Goal: Task Accomplishment & Management: Use online tool/utility

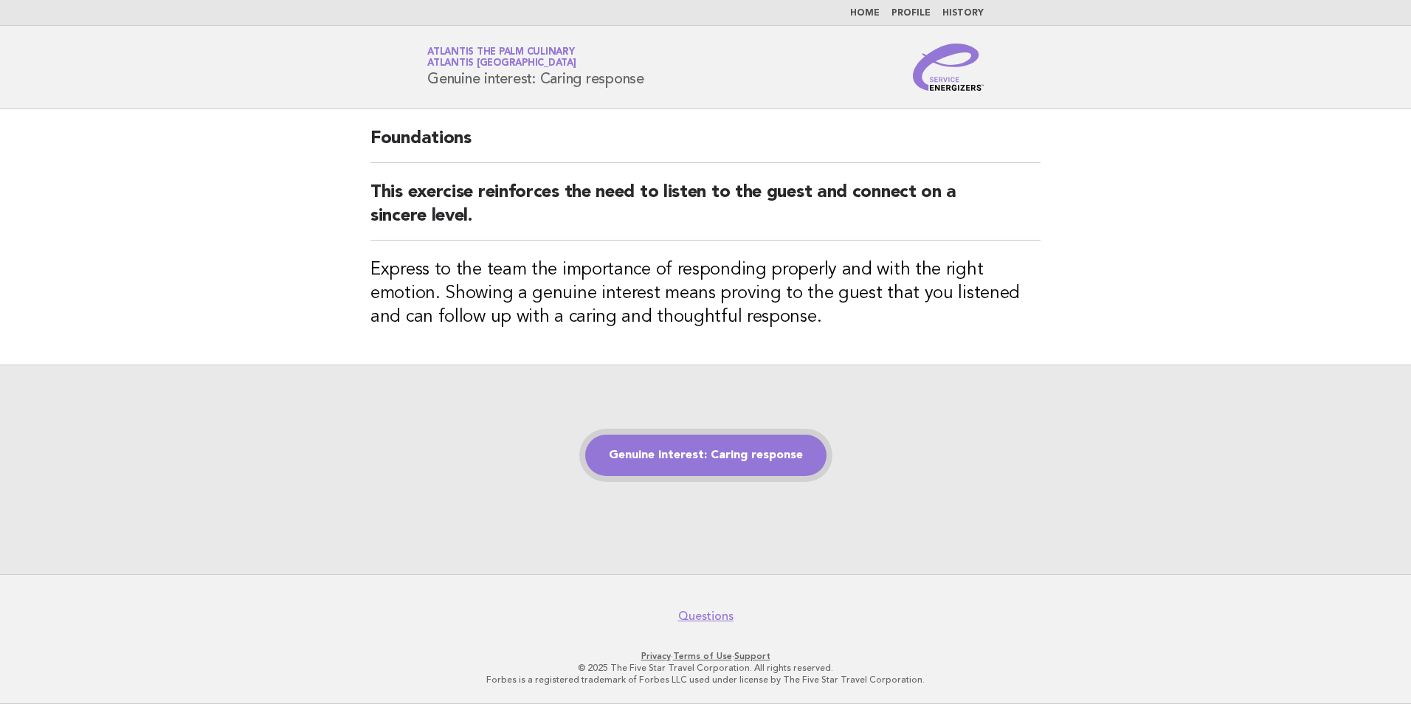
click at [761, 457] on link "Genuine interest: Caring response" at bounding box center [705, 455] width 241 height 41
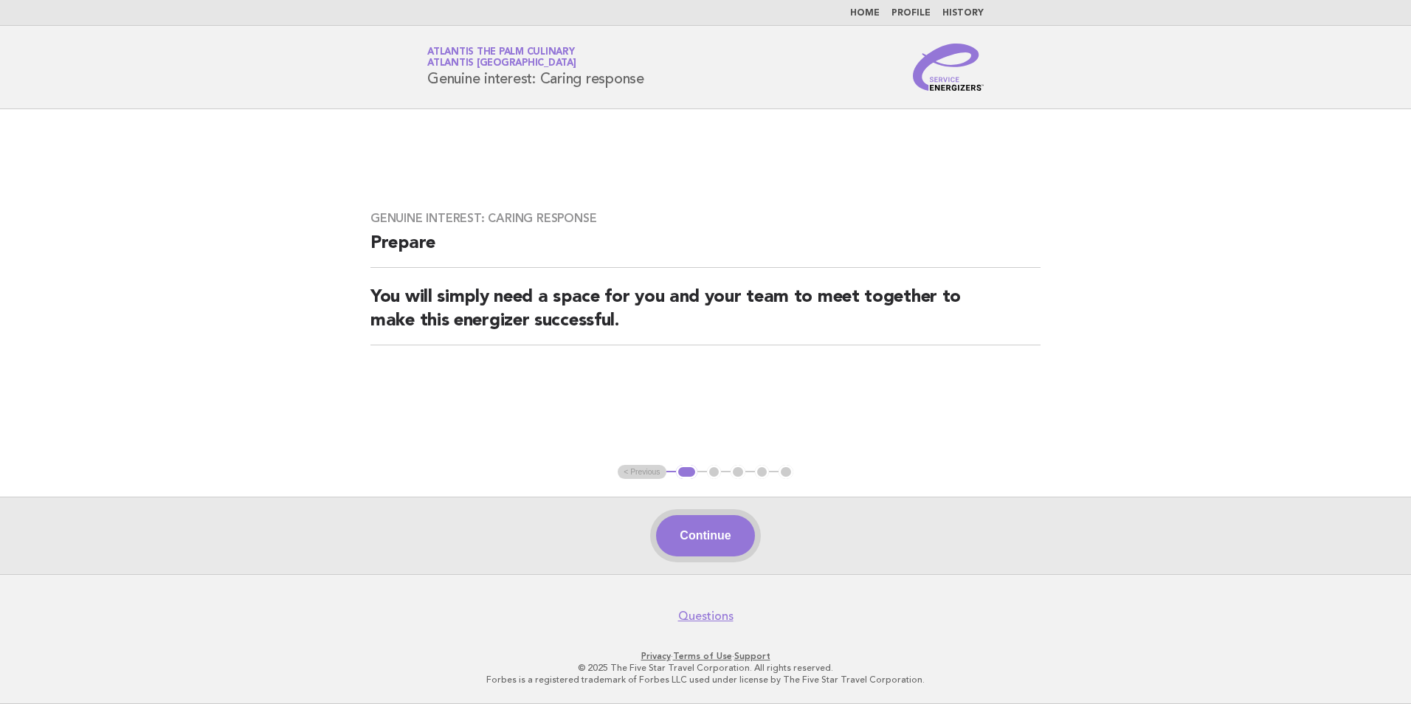
click at [734, 525] on button "Continue" at bounding box center [705, 535] width 98 height 41
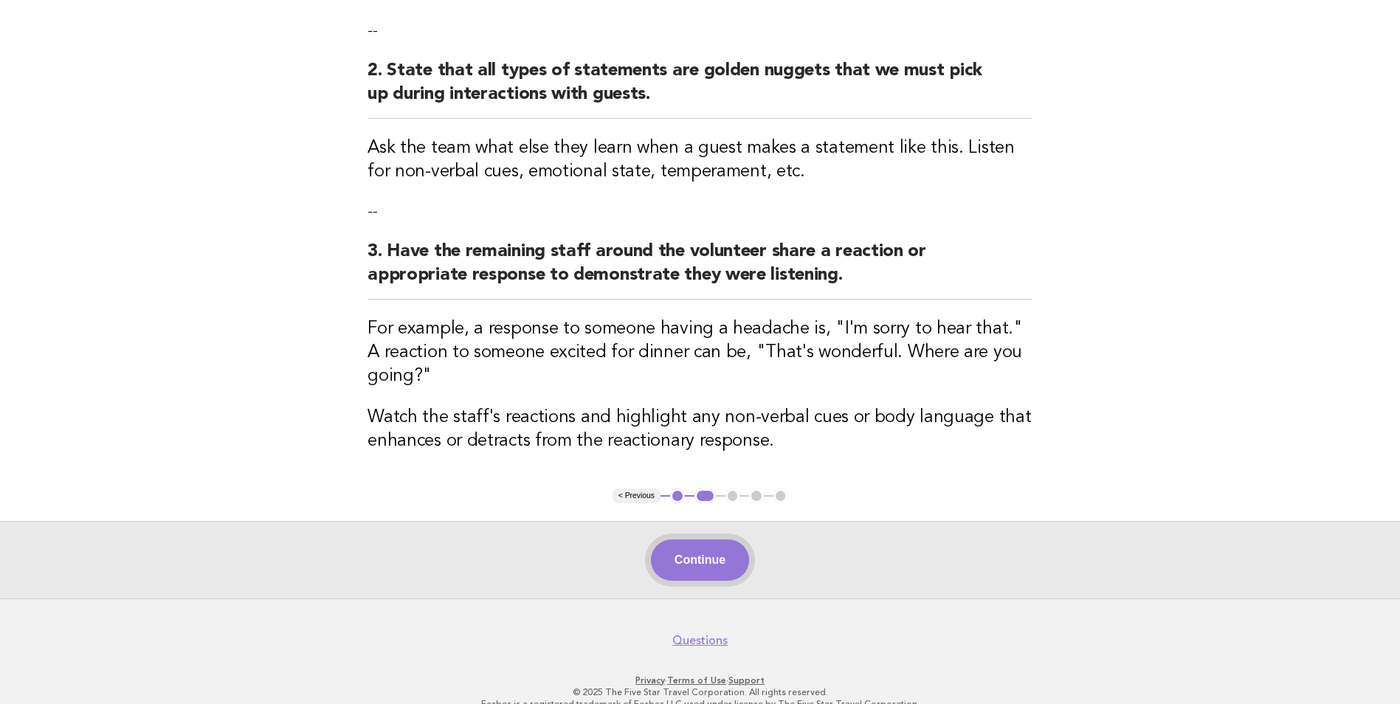
click at [720, 539] on button "Continue" at bounding box center [700, 559] width 98 height 41
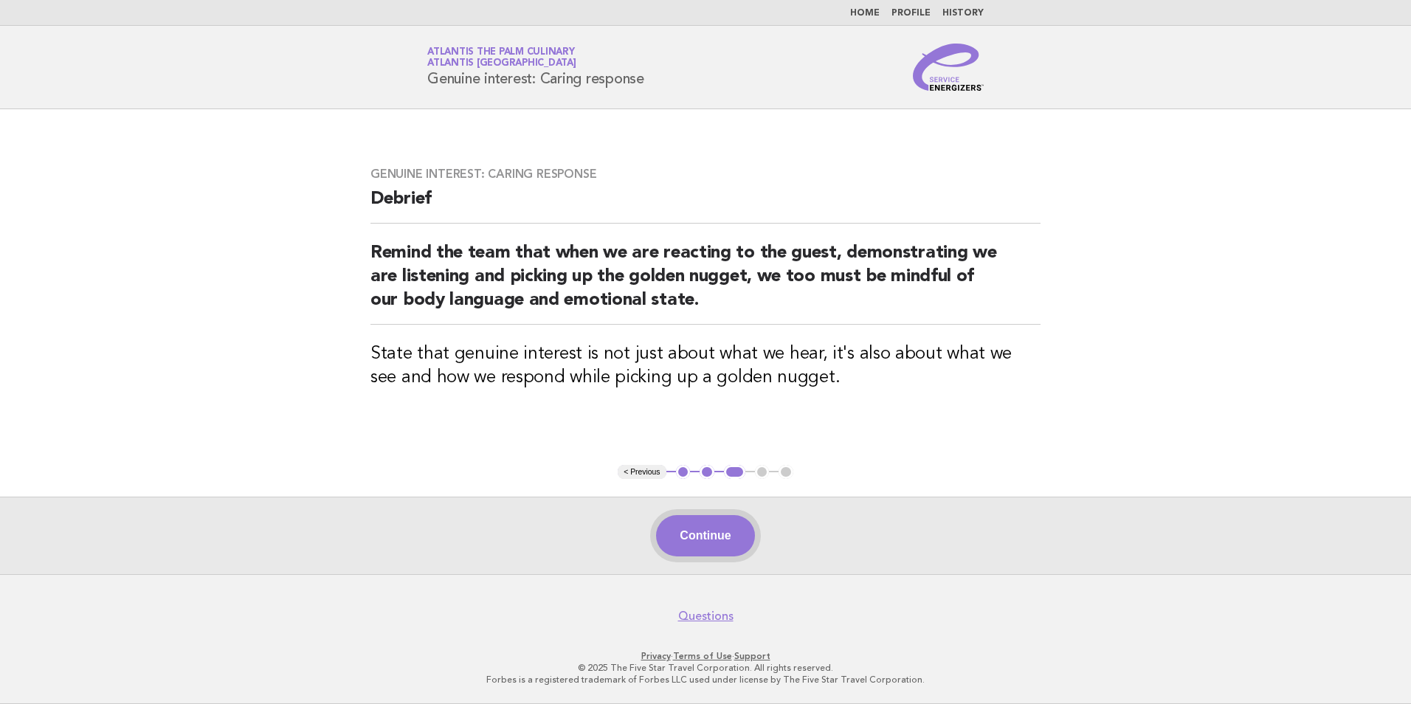
click at [686, 536] on button "Continue" at bounding box center [705, 535] width 98 height 41
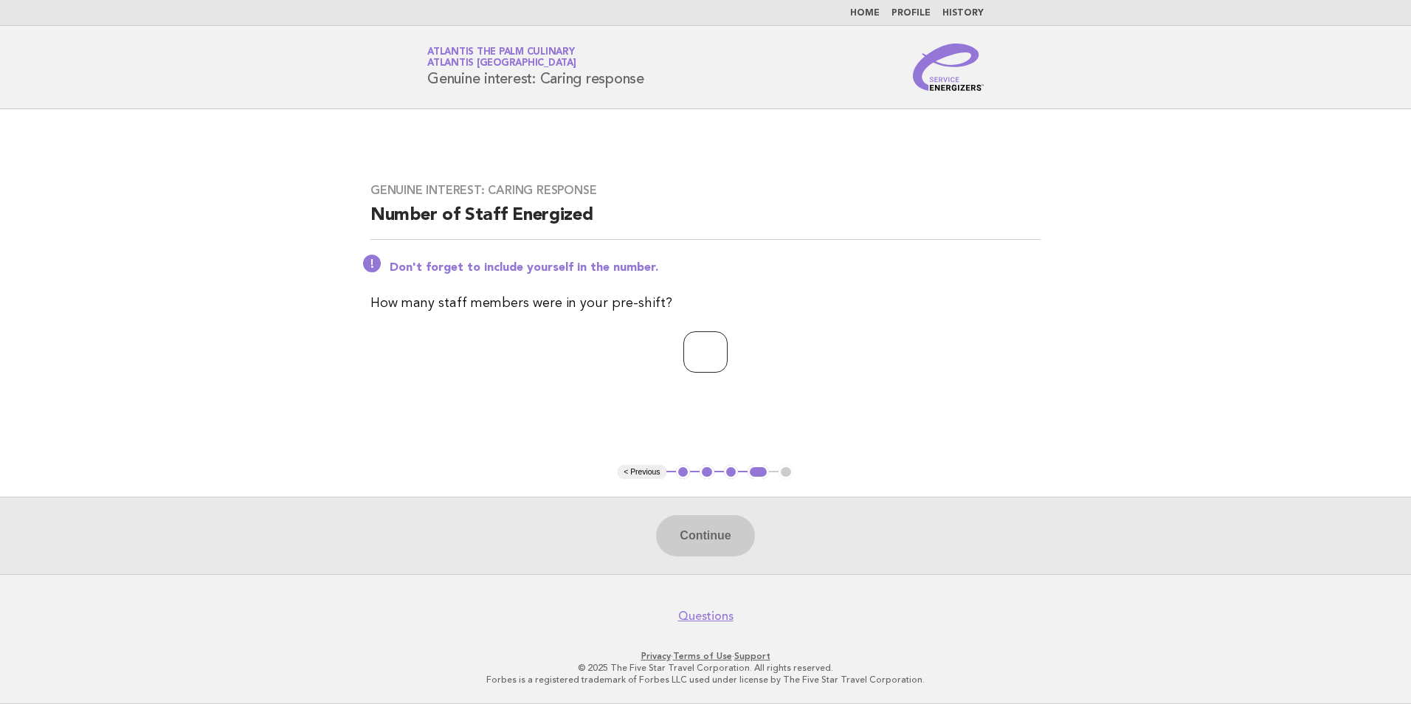
click at [697, 359] on input "number" at bounding box center [705, 351] width 44 height 41
type input "**"
click at [724, 536] on button "Continue" at bounding box center [705, 535] width 98 height 41
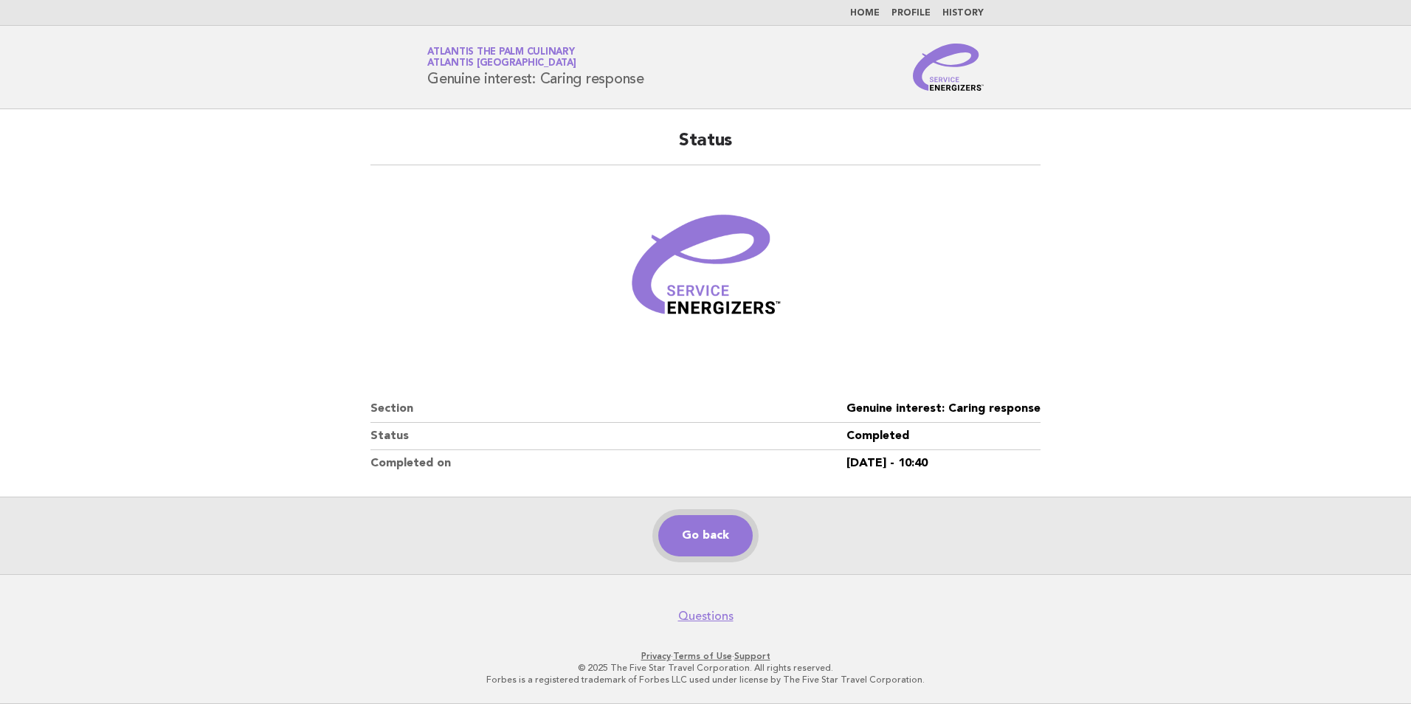
click at [712, 545] on link "Go back" at bounding box center [705, 535] width 94 height 41
